Goal: Task Accomplishment & Management: Use online tool/utility

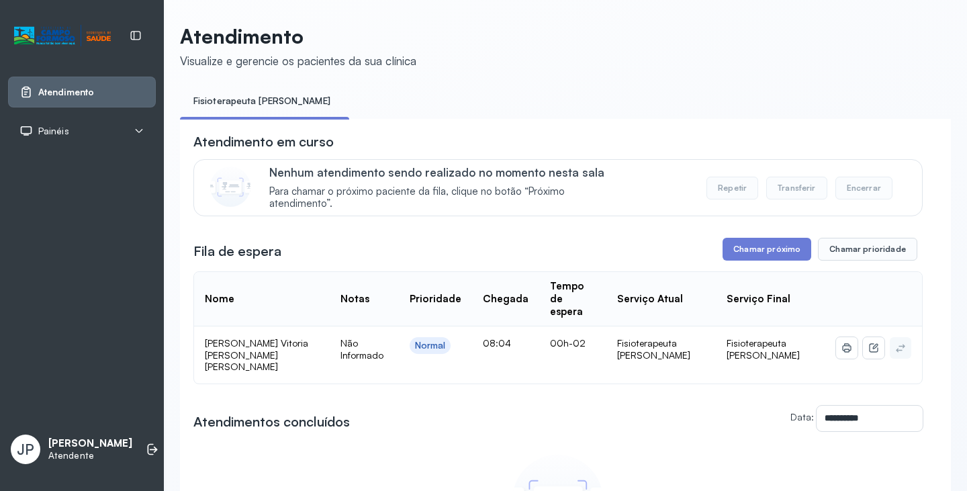
click at [729, 238] on div "**********" at bounding box center [557, 361] width 729 height 458
click at [730, 244] on button "Chamar próximo" at bounding box center [767, 249] width 89 height 23
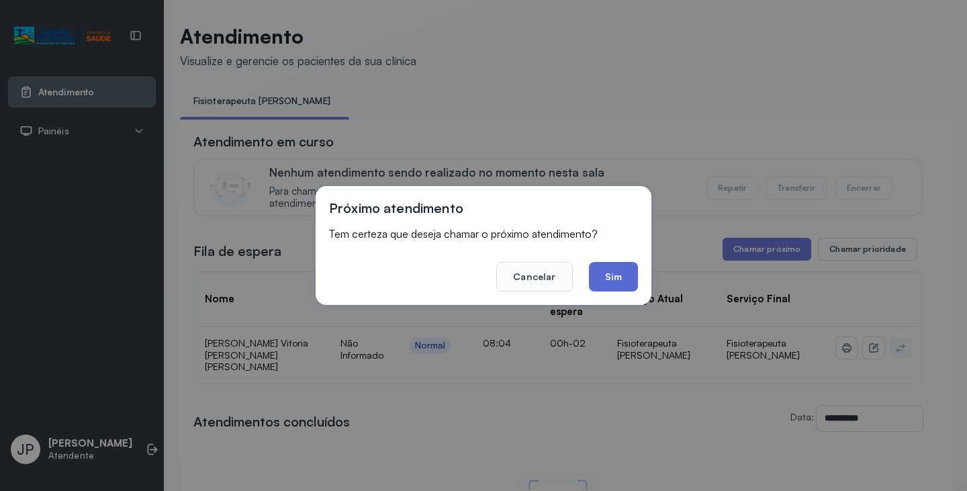
click at [602, 272] on button "Sim" at bounding box center [613, 277] width 49 height 30
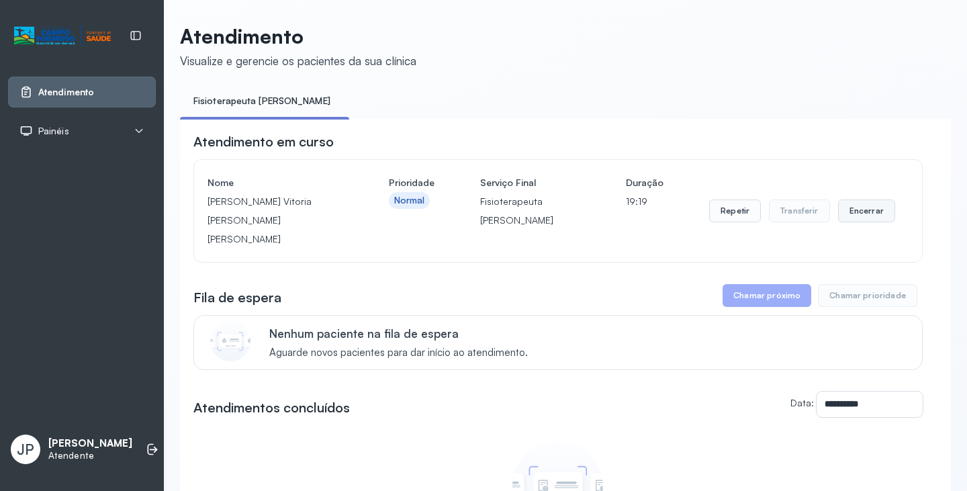
click at [856, 210] on button "Encerrar" at bounding box center [866, 210] width 57 height 23
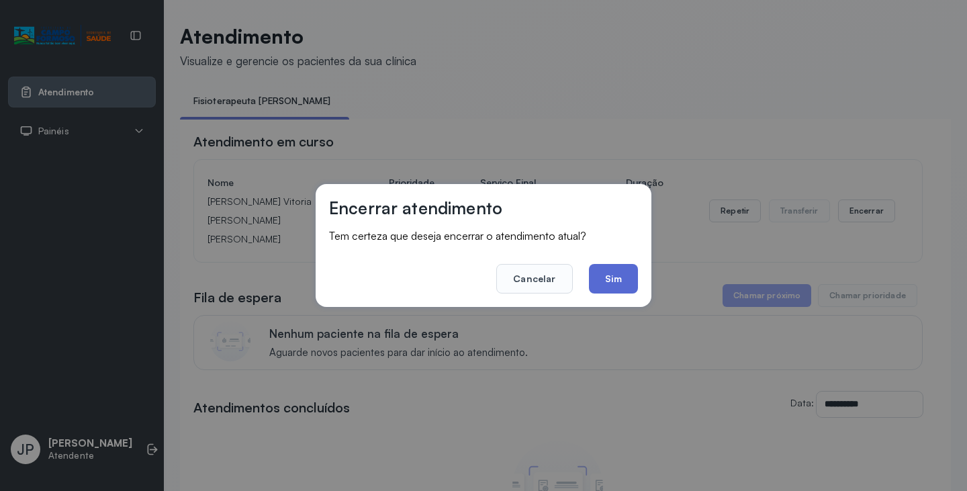
click at [596, 291] on button "Sim" at bounding box center [613, 279] width 49 height 30
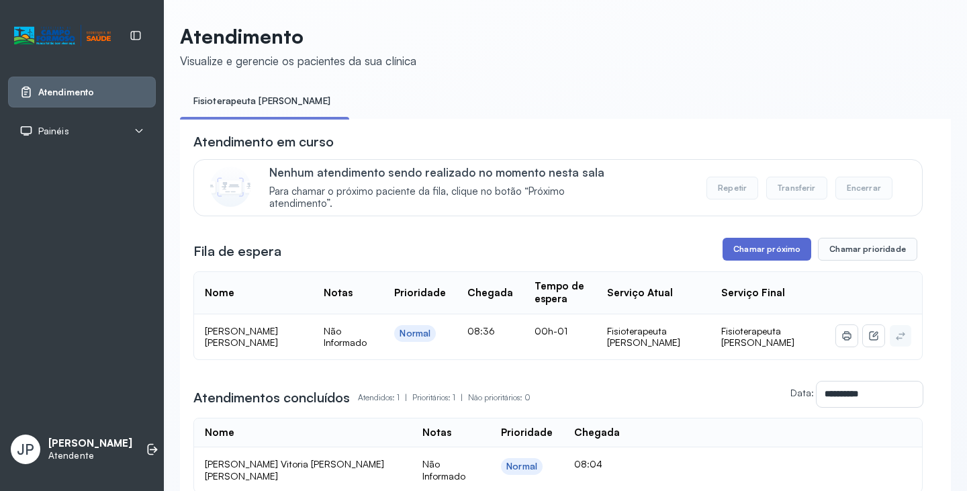
click at [764, 255] on button "Chamar próximo" at bounding box center [767, 249] width 89 height 23
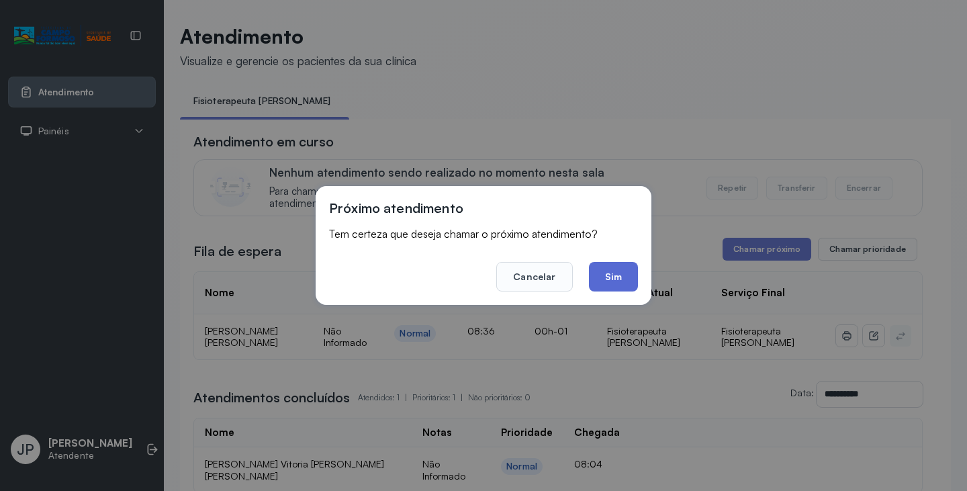
click at [597, 279] on button "Sim" at bounding box center [613, 277] width 49 height 30
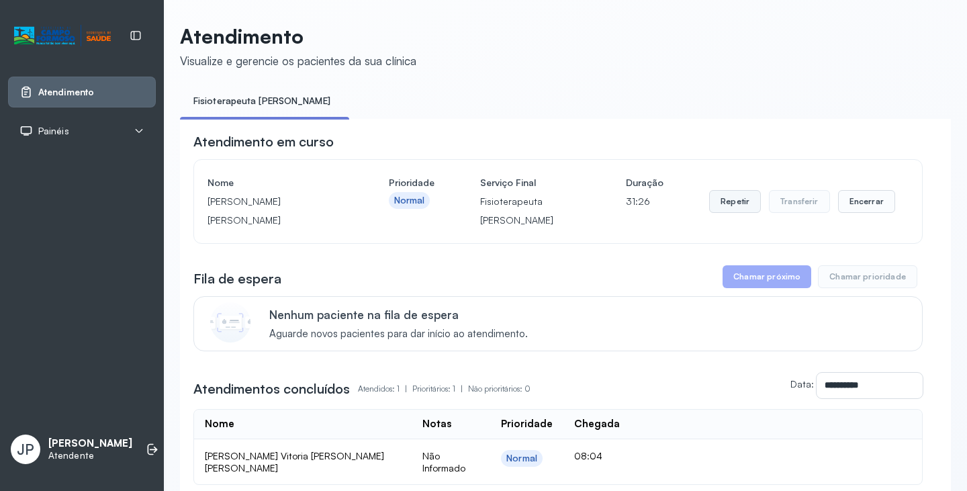
click at [733, 209] on button "Repetir" at bounding box center [735, 201] width 52 height 23
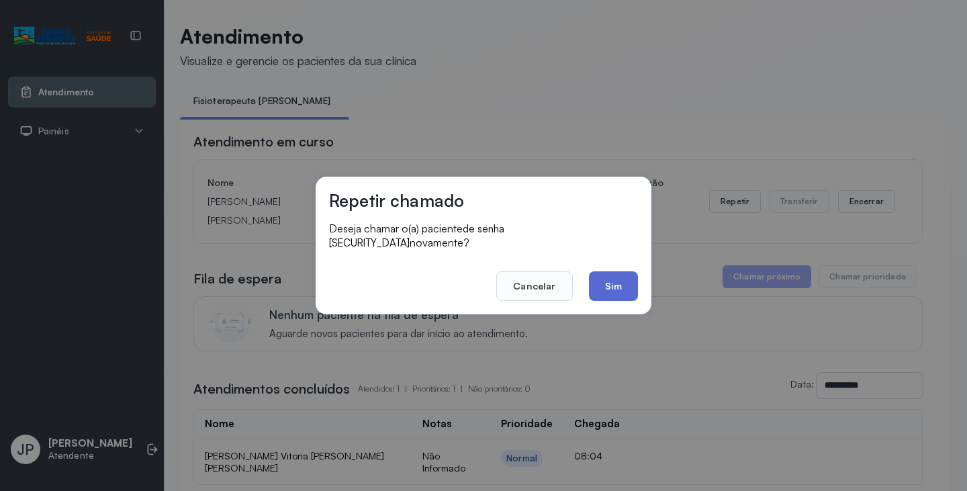
click at [629, 277] on button "Sim" at bounding box center [613, 286] width 49 height 30
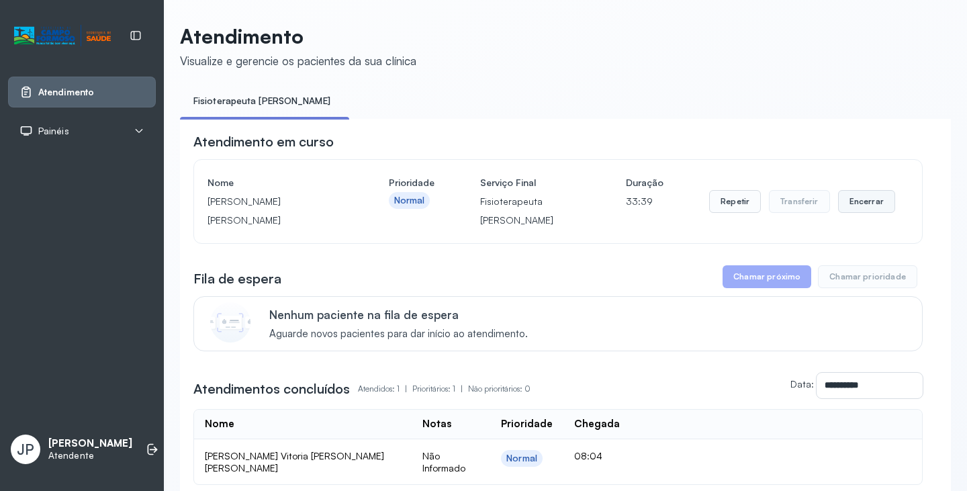
click at [846, 213] on button "Encerrar" at bounding box center [866, 201] width 57 height 23
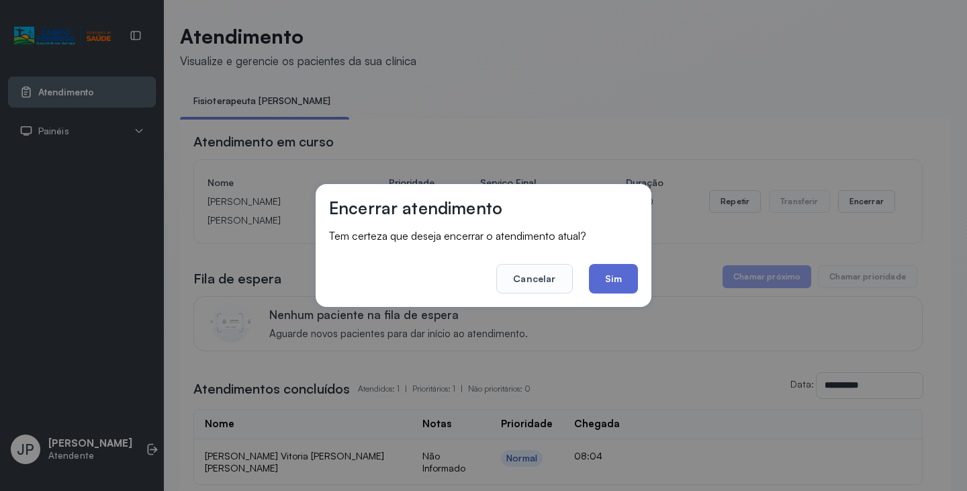
click at [616, 286] on button "Sim" at bounding box center [613, 279] width 49 height 30
